Goal: Find specific page/section: Find specific page/section

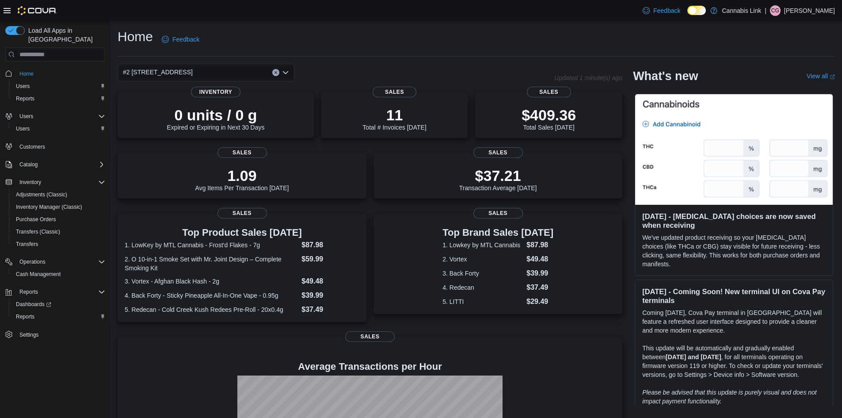
click at [276, 73] on icon "Clear input" at bounding box center [276, 73] width 2 height 2
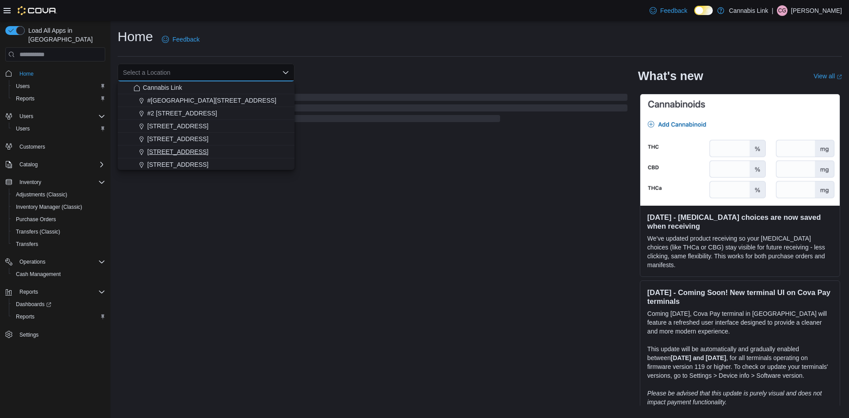
click at [198, 150] on span "390 Springbank Drive" at bounding box center [177, 151] width 61 height 9
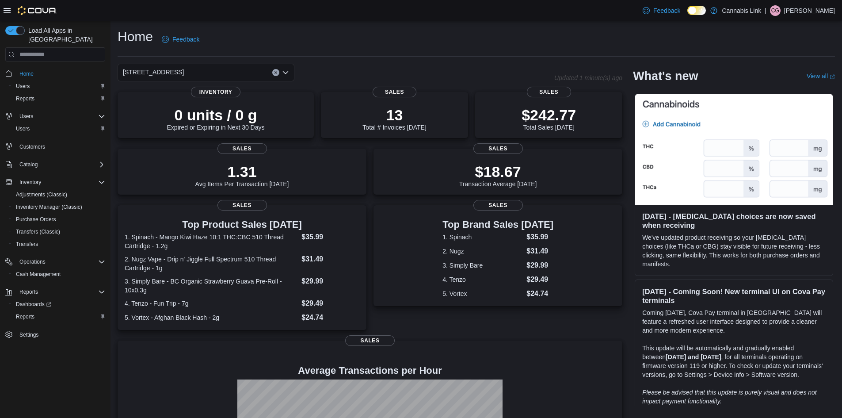
click at [279, 70] on div "390 Springbank Drive Combo box. Selected. 390 Springbank Drive. Press Backspace…" at bounding box center [206, 73] width 177 height 18
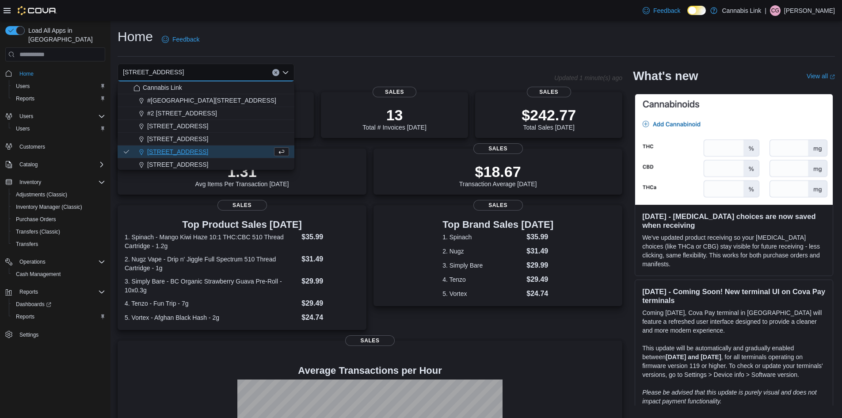
click at [276, 73] on icon "Clear input" at bounding box center [276, 73] width 2 height 2
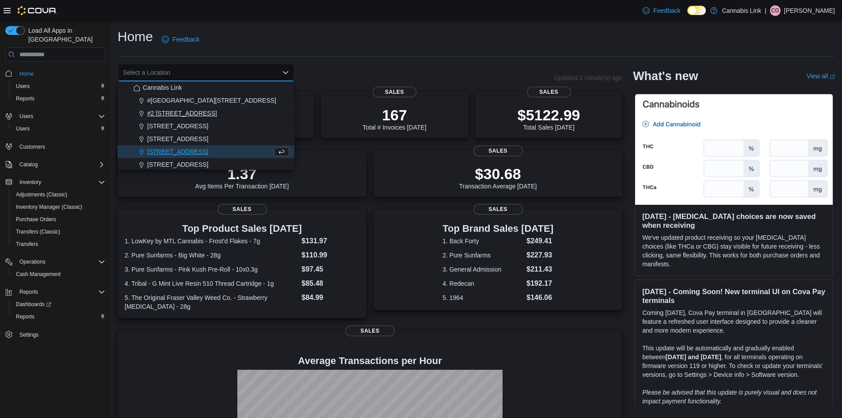
click at [206, 113] on div "#2 [STREET_ADDRESS]" at bounding box center [211, 113] width 156 height 9
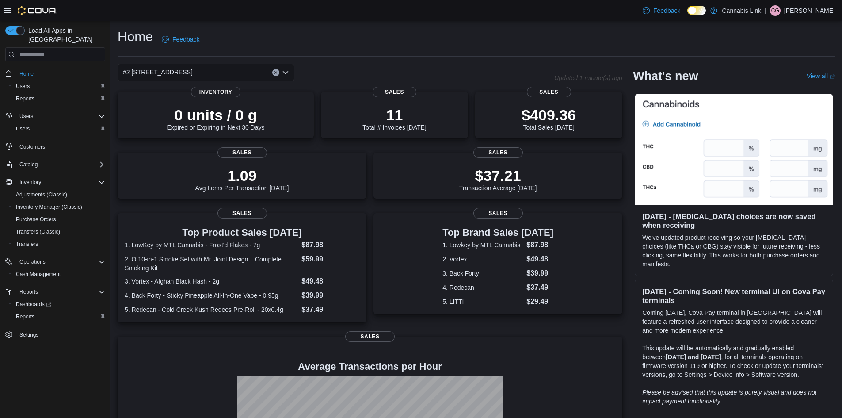
click at [376, 210] on div "0 units / 0 g Expired or Expiring in Next 30 Days Inventory 11 Total # Invoices…" at bounding box center [370, 305] width 505 height 427
